Goal: Task Accomplishment & Management: Manage account settings

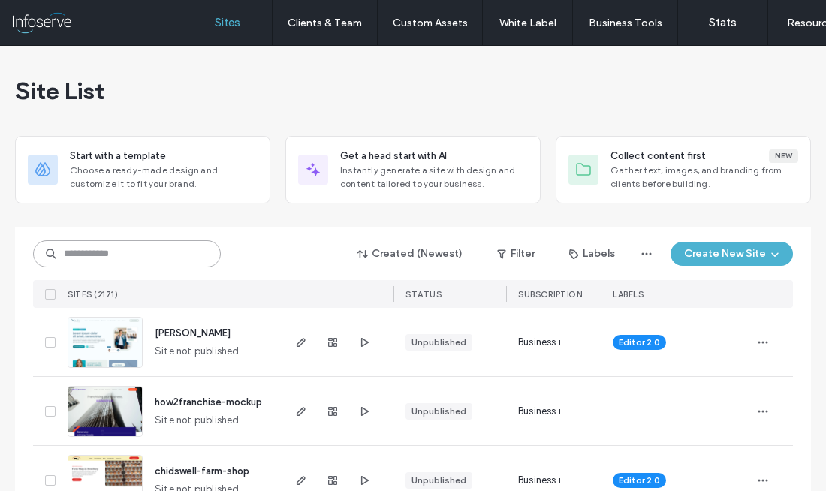
click at [159, 255] on input at bounding box center [127, 253] width 188 height 27
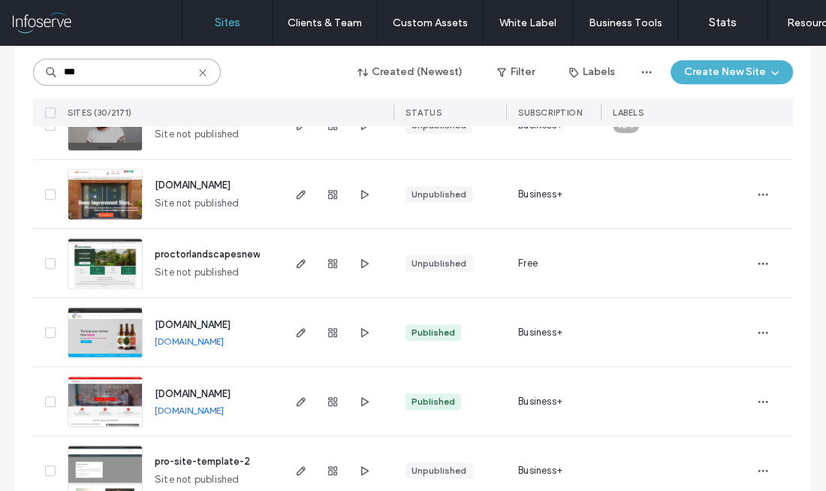
scroll to position [786, 0]
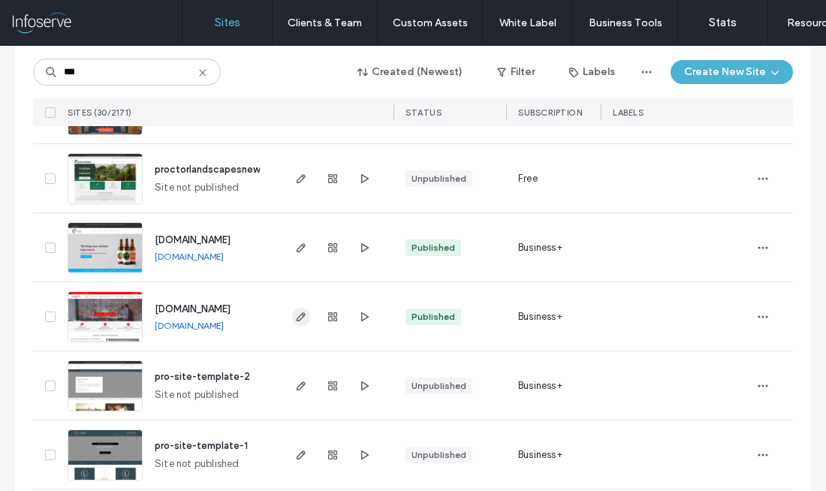
type input "***"
click at [305, 318] on icon "button" at bounding box center [301, 317] width 12 height 12
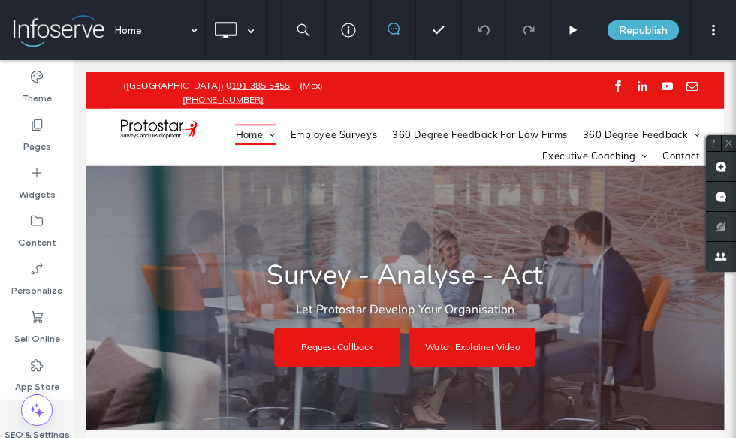
click at [53, 436] on label "SEO & Settings" at bounding box center [37, 431] width 65 height 21
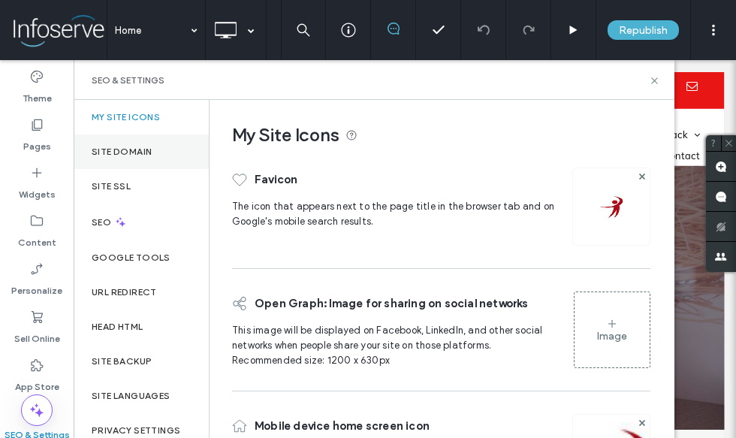
click at [131, 154] on label "Site Domain" at bounding box center [122, 151] width 60 height 11
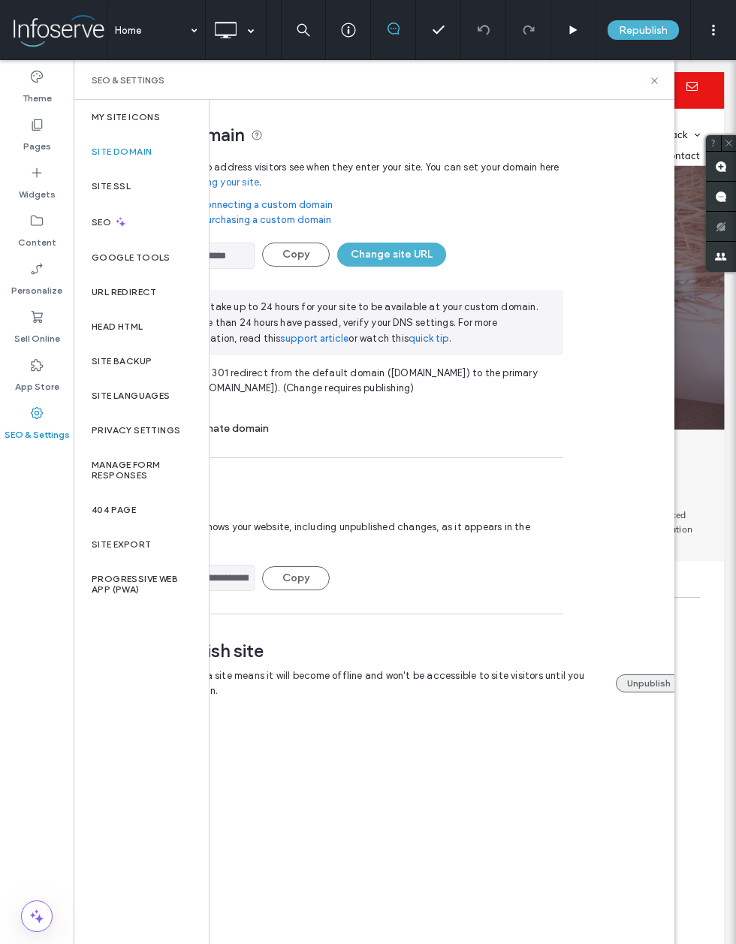
click at [635, 437] on button "Unpublish" at bounding box center [649, 683] width 66 height 18
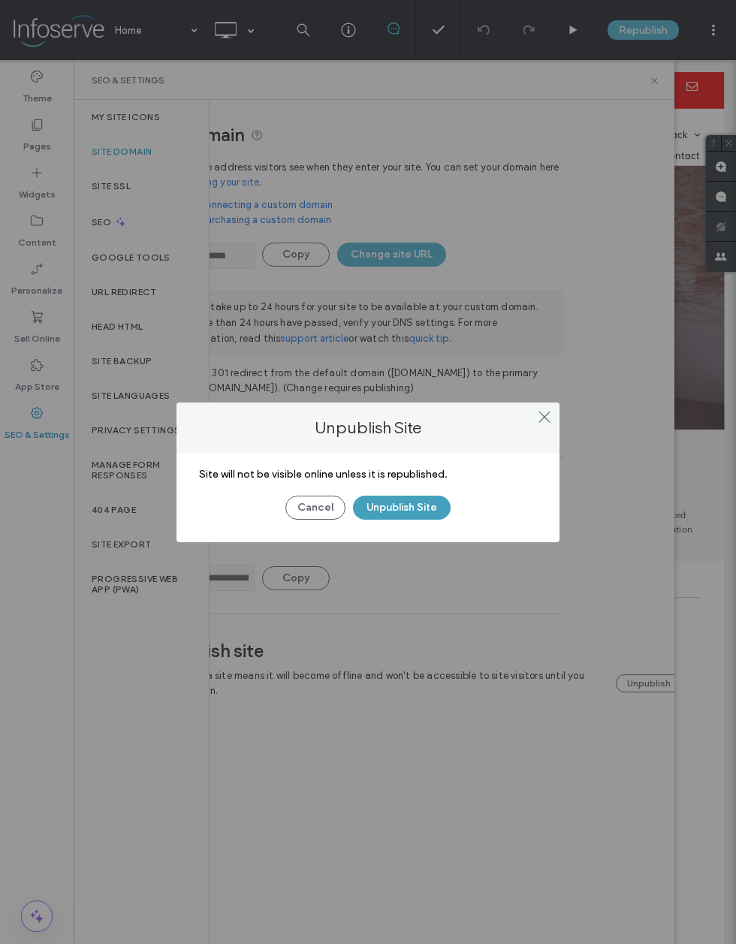
click at [393, 437] on button "Unpublish Site" at bounding box center [402, 508] width 98 height 24
